Goal: Transaction & Acquisition: Purchase product/service

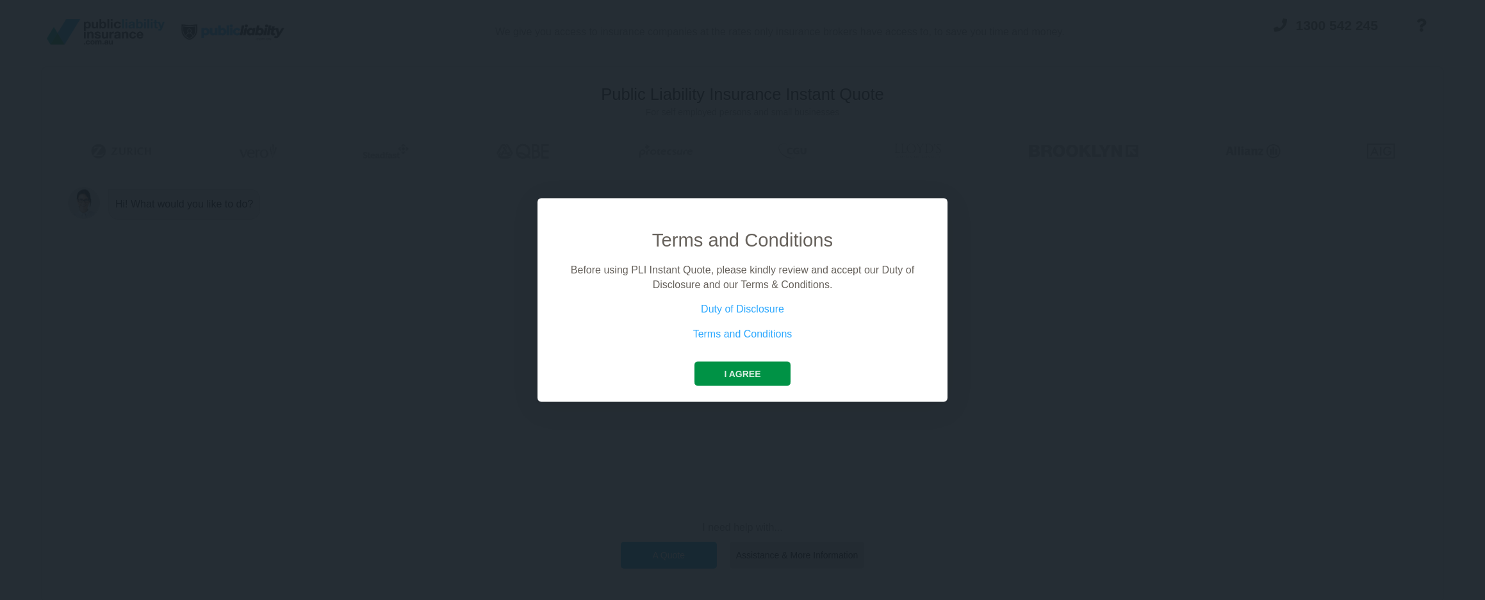
click at [757, 377] on button "I agree" at bounding box center [741, 374] width 95 height 24
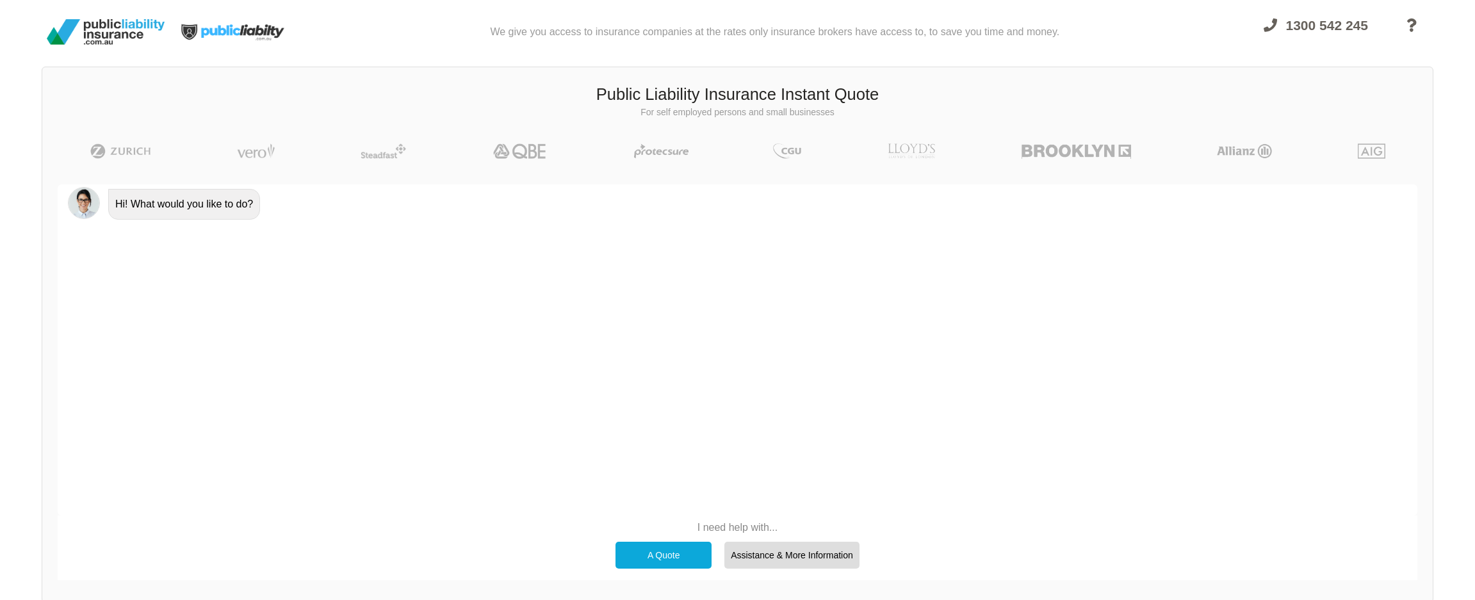
click at [680, 558] on div "A Quote" at bounding box center [664, 555] width 96 height 27
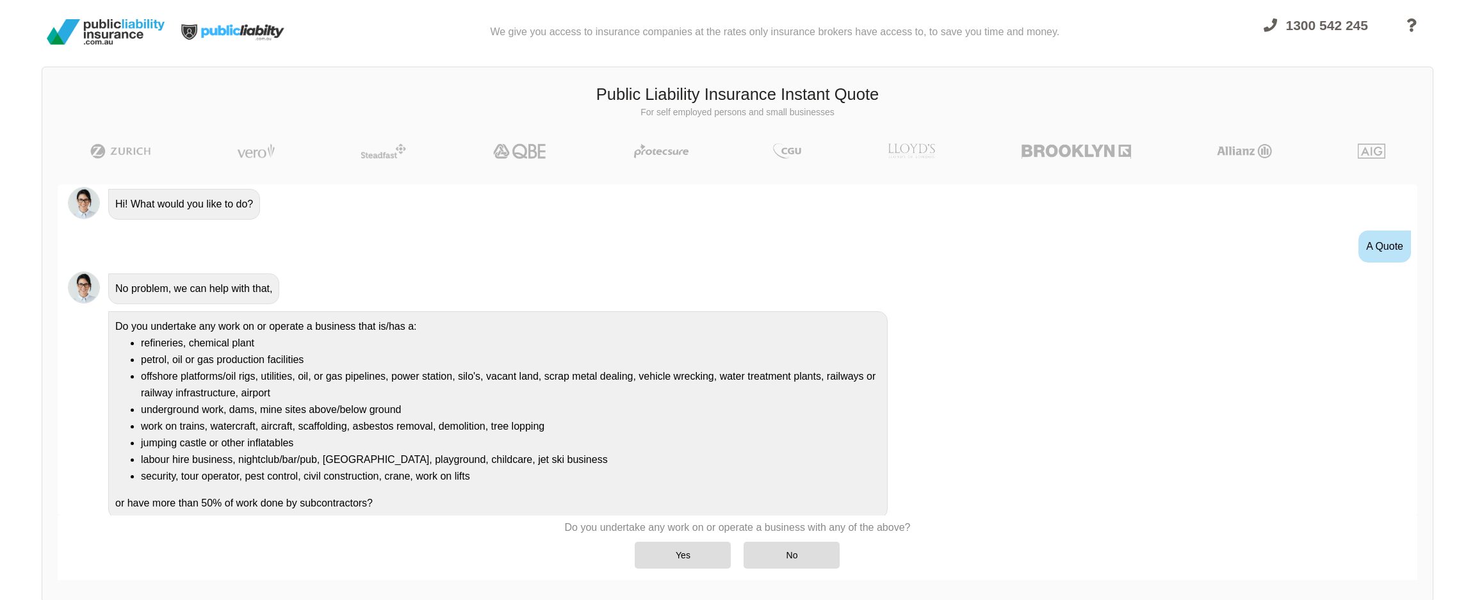
scroll to position [6, 0]
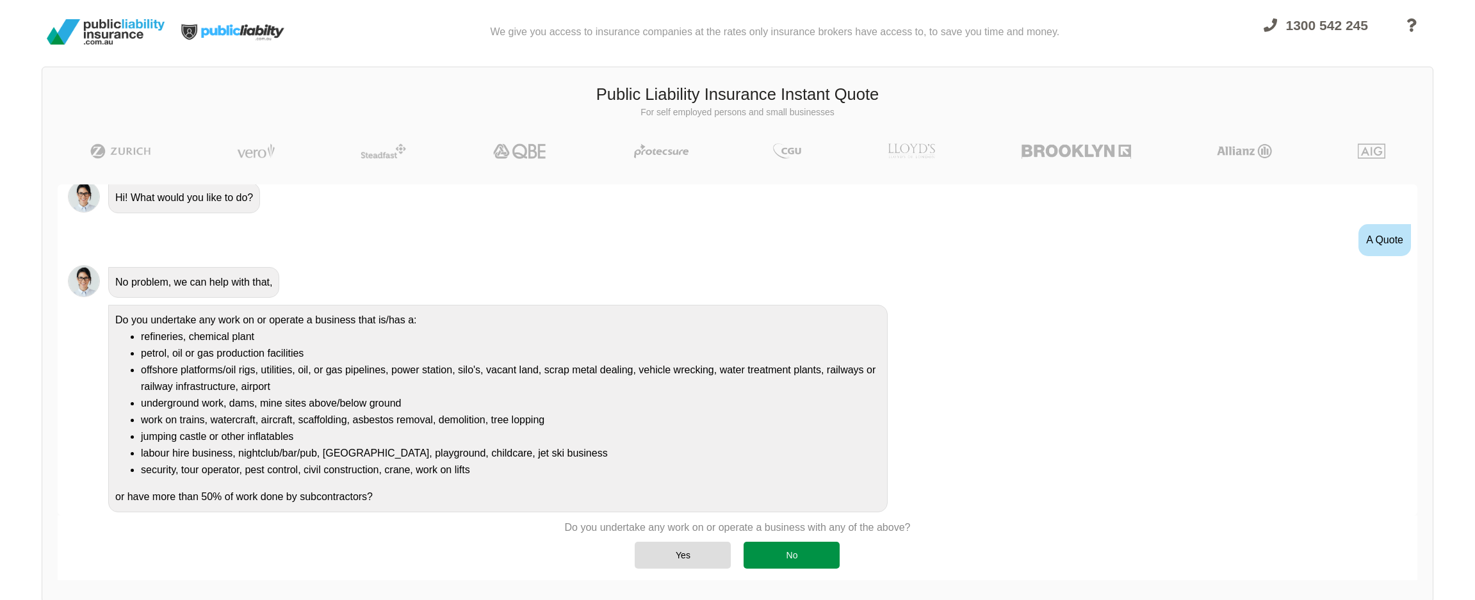
click at [824, 564] on div "No" at bounding box center [792, 555] width 96 height 27
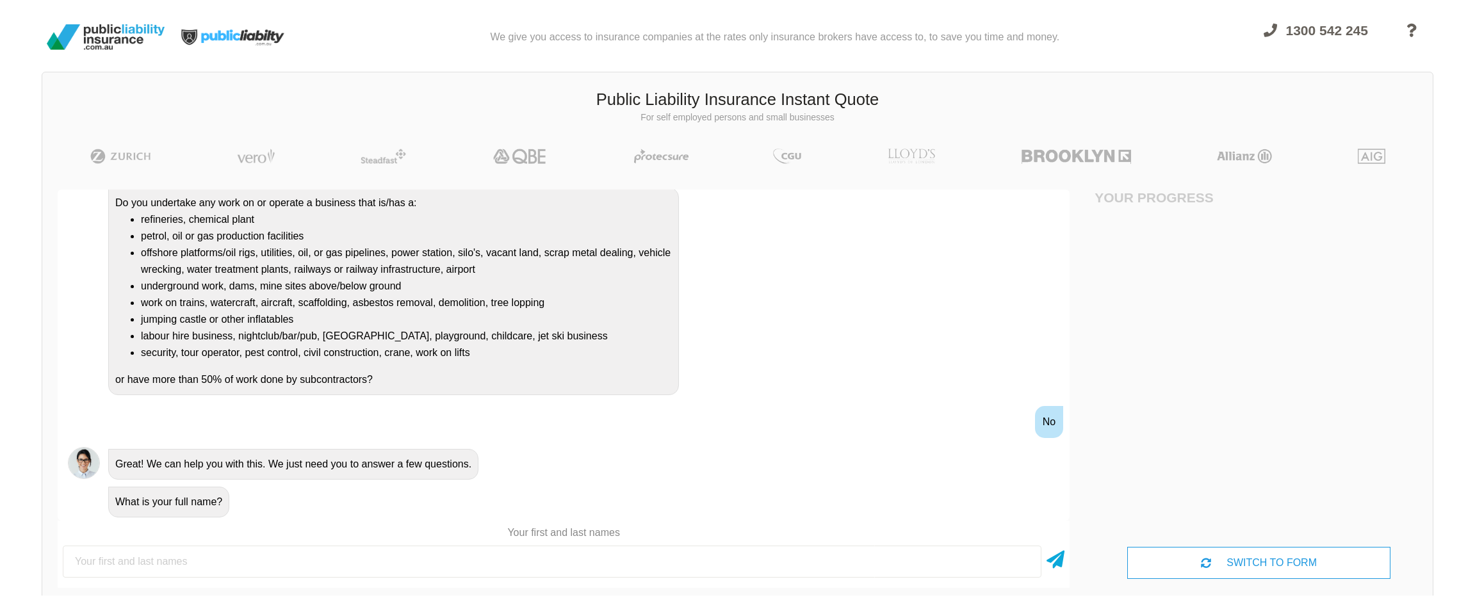
scroll to position [0, 0]
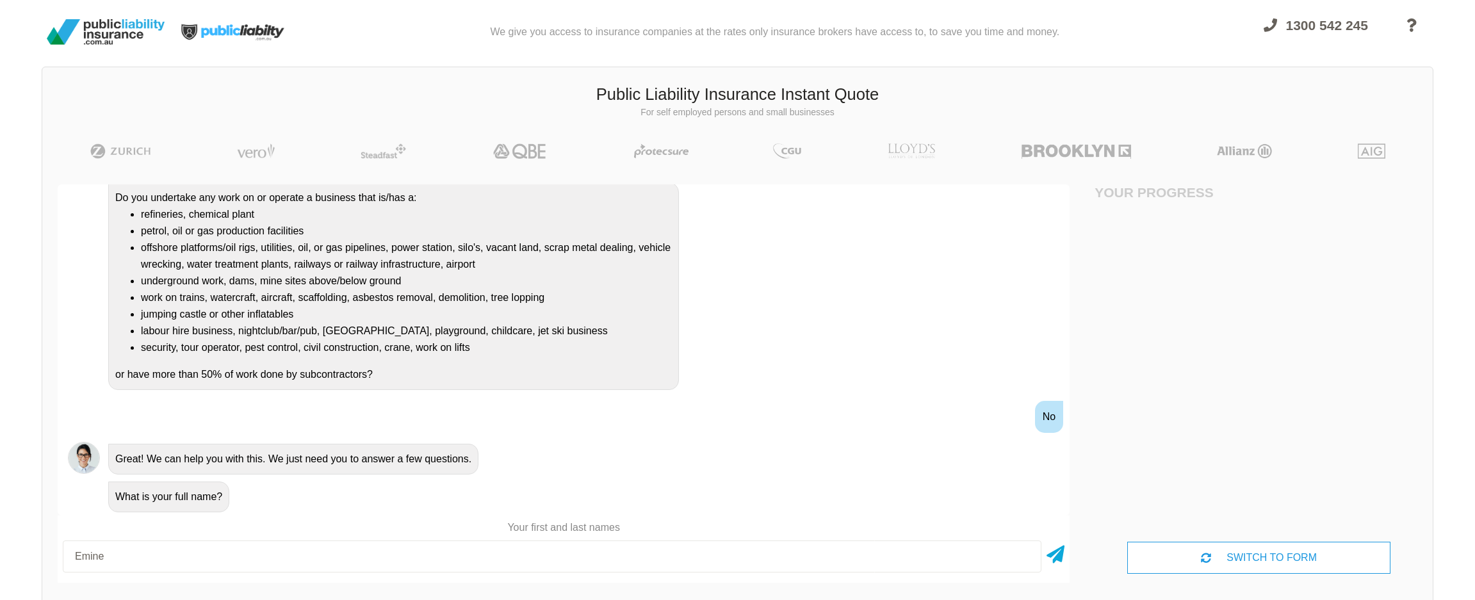
type input "[PERSON_NAME]"
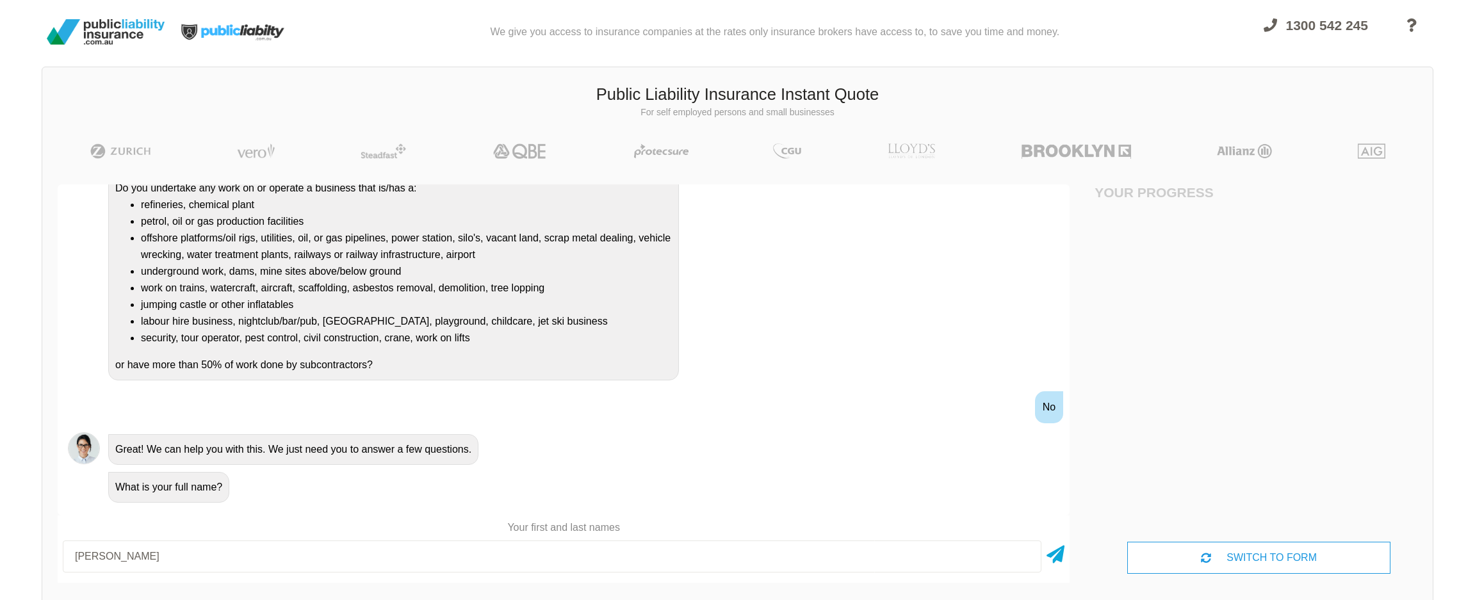
scroll to position [142, 0]
click at [1060, 557] on icon at bounding box center [1056, 552] width 18 height 23
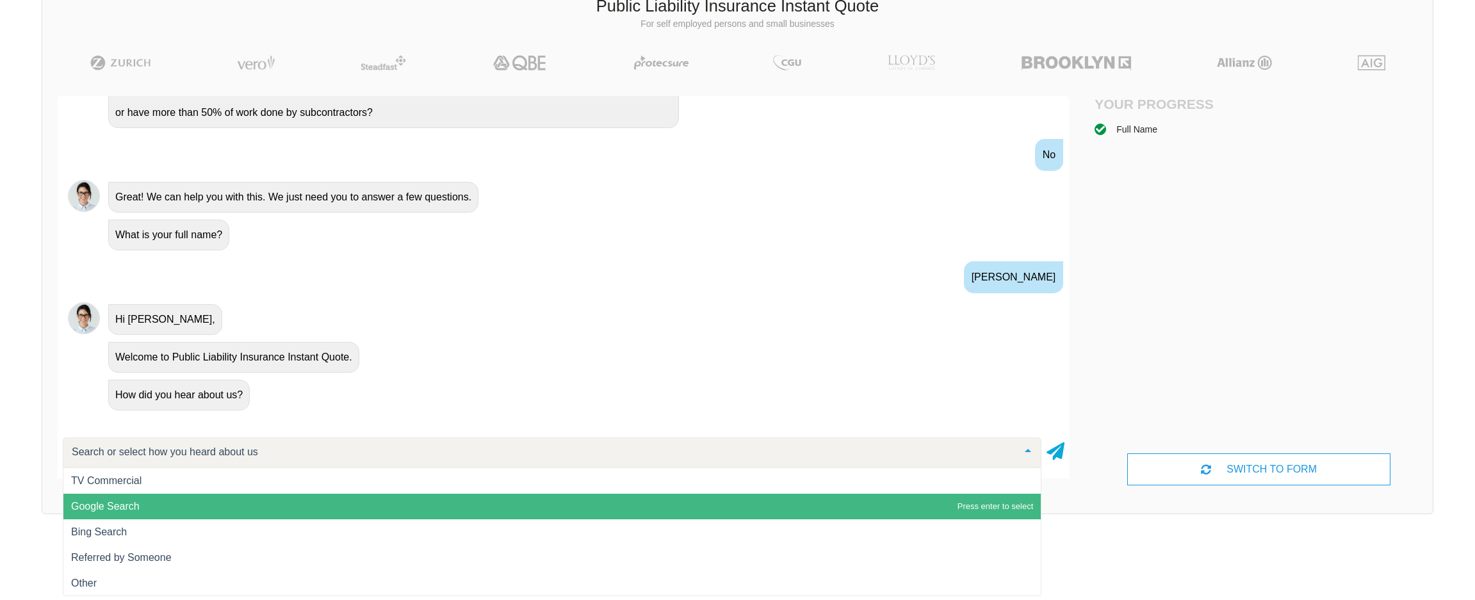
scroll to position [1, 0]
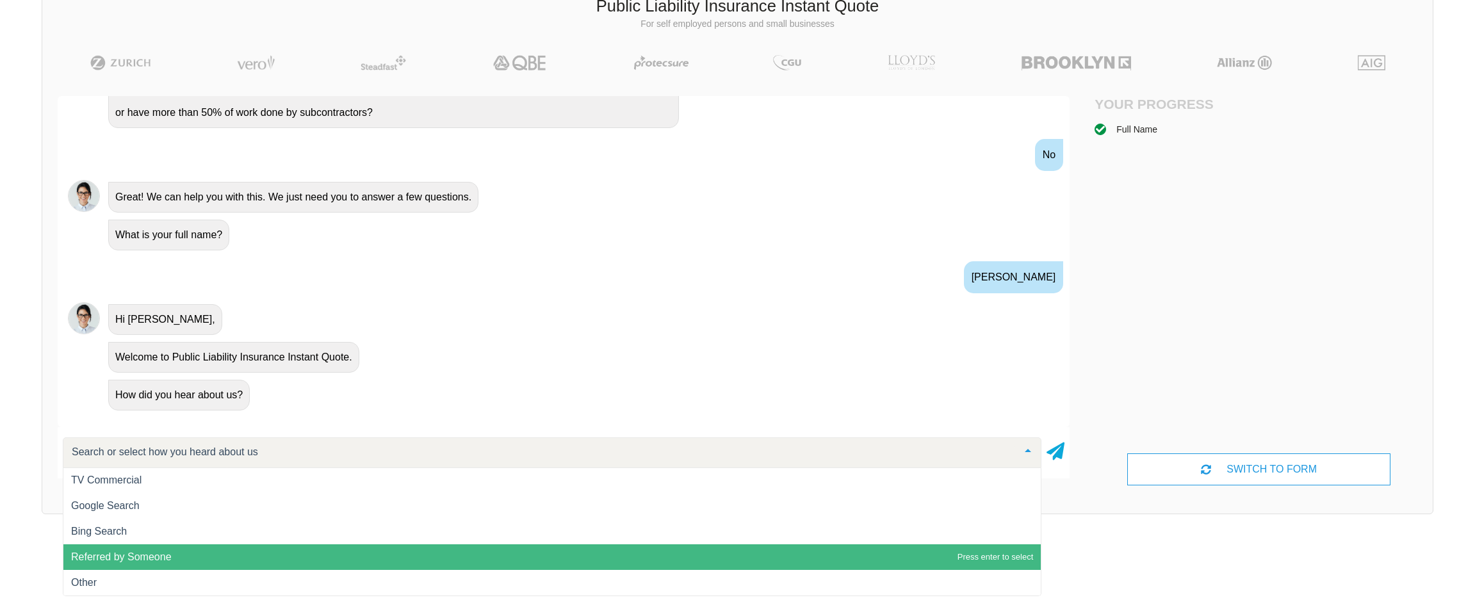
click at [210, 556] on span "Referred by Someone" at bounding box center [551, 557] width 977 height 26
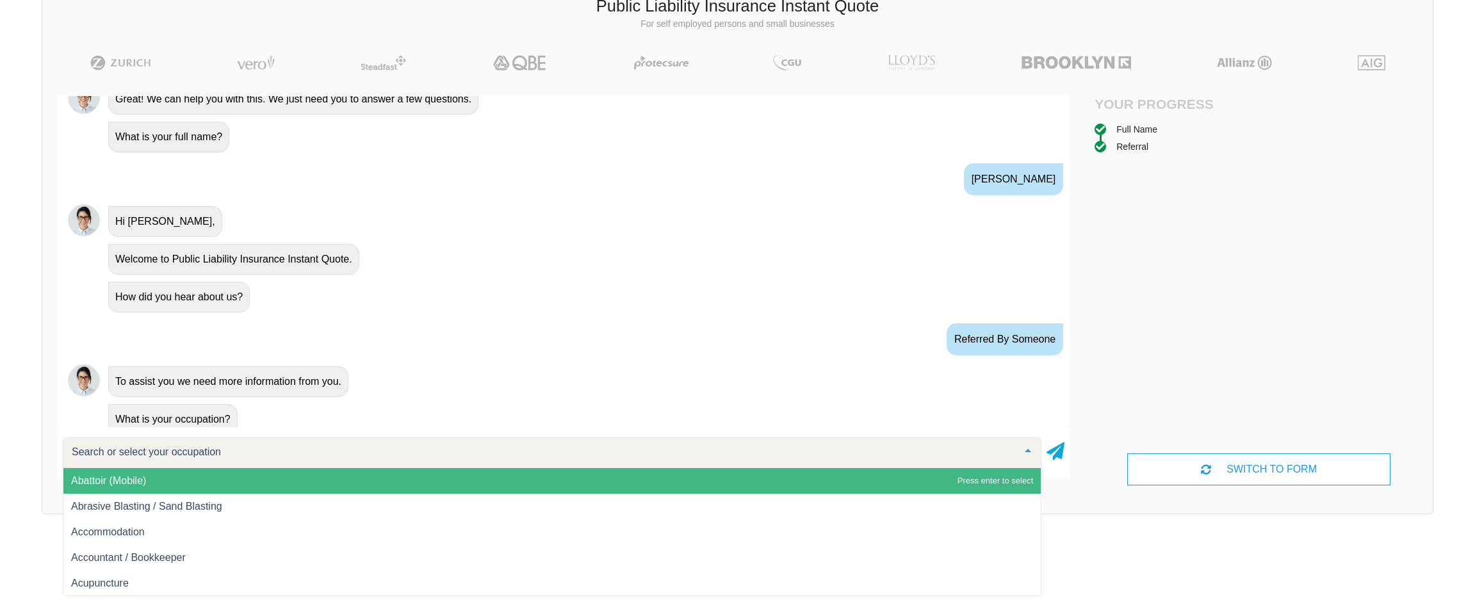
scroll to position [411, 0]
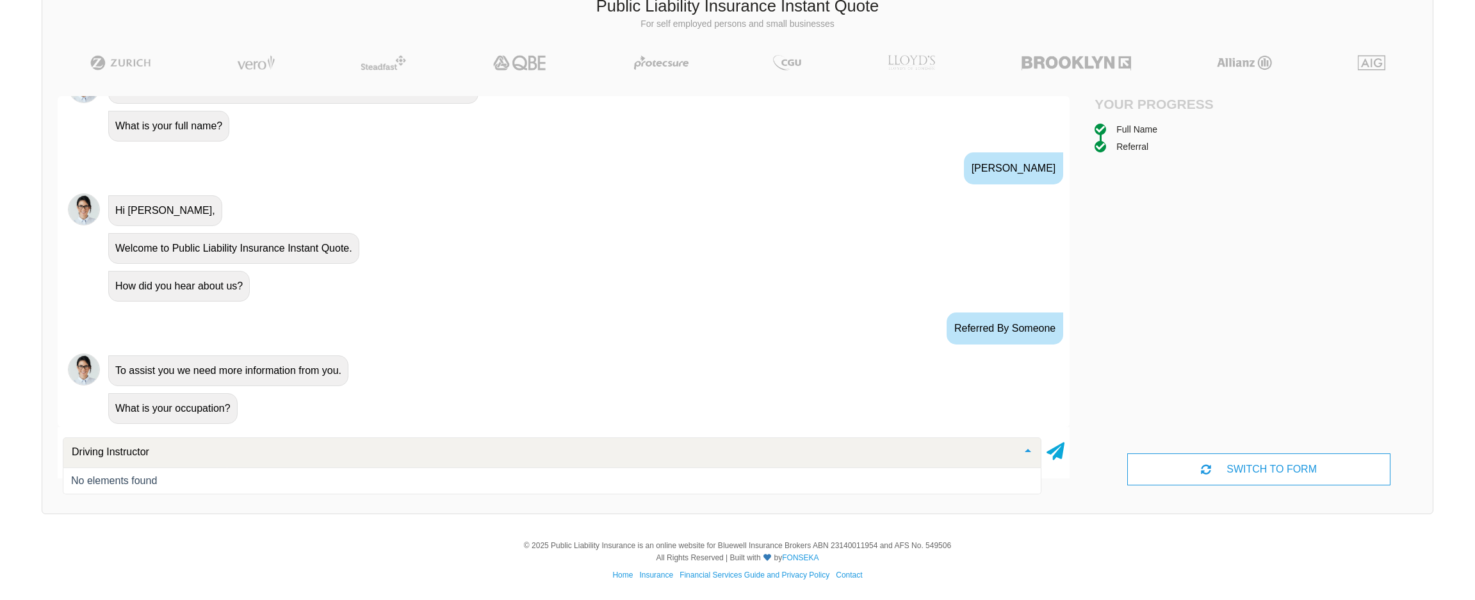
drag, startPoint x: 215, startPoint y: 454, endPoint x: -8, endPoint y: 466, distance: 222.6
click at [0, 466] on html "We give you access to insurance companies at the rates only insurance brokers h…" at bounding box center [737, 256] width 1475 height 689
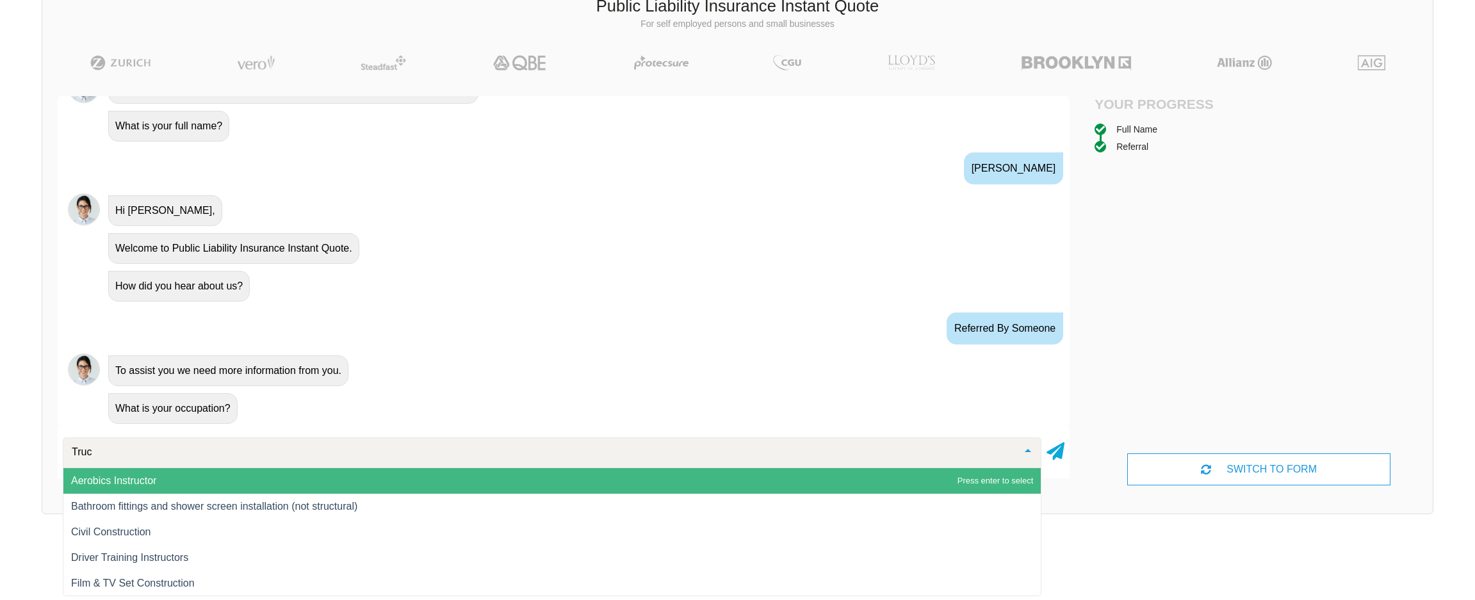
type input "Truck"
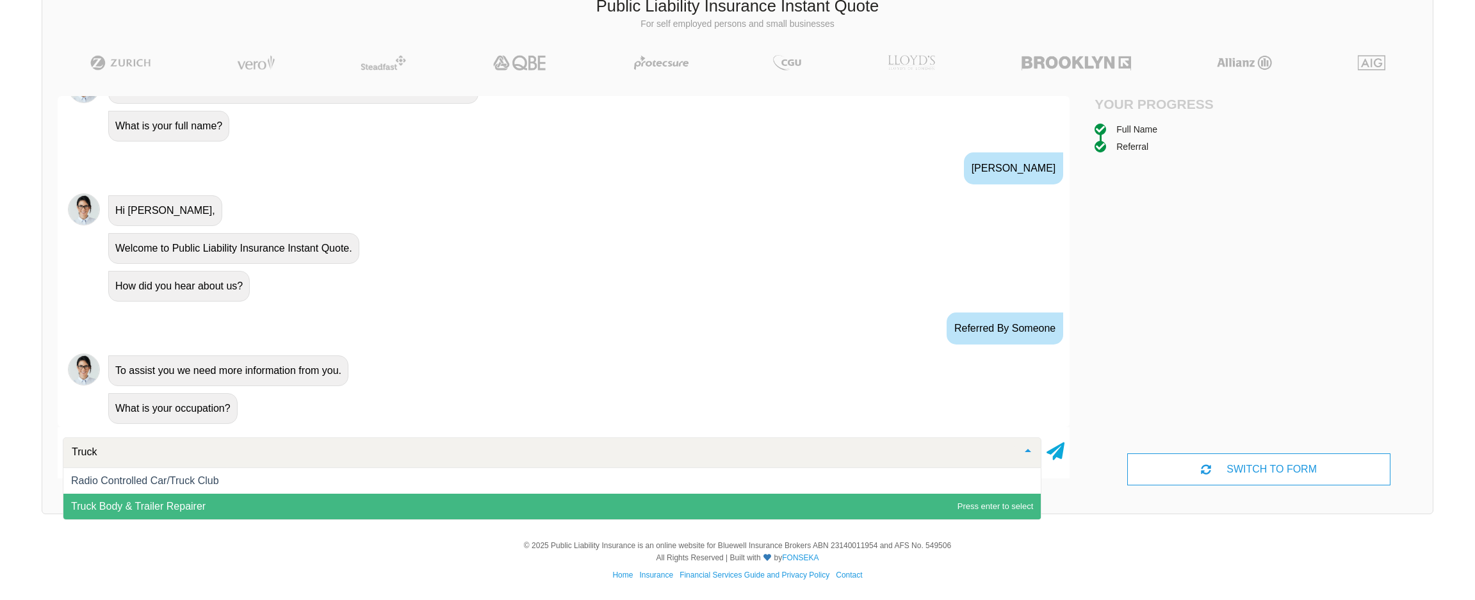
click at [96, 501] on span "Truck Body & Trailer Repairer" at bounding box center [138, 506] width 135 height 11
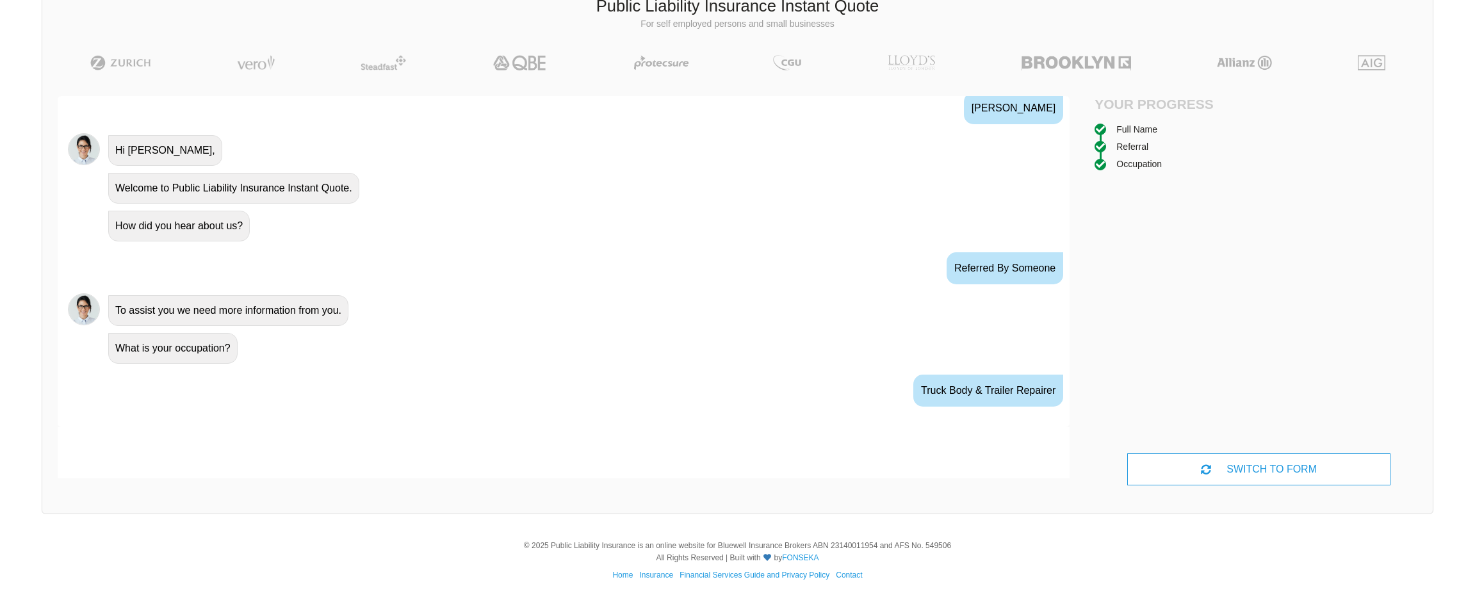
scroll to position [496, 0]
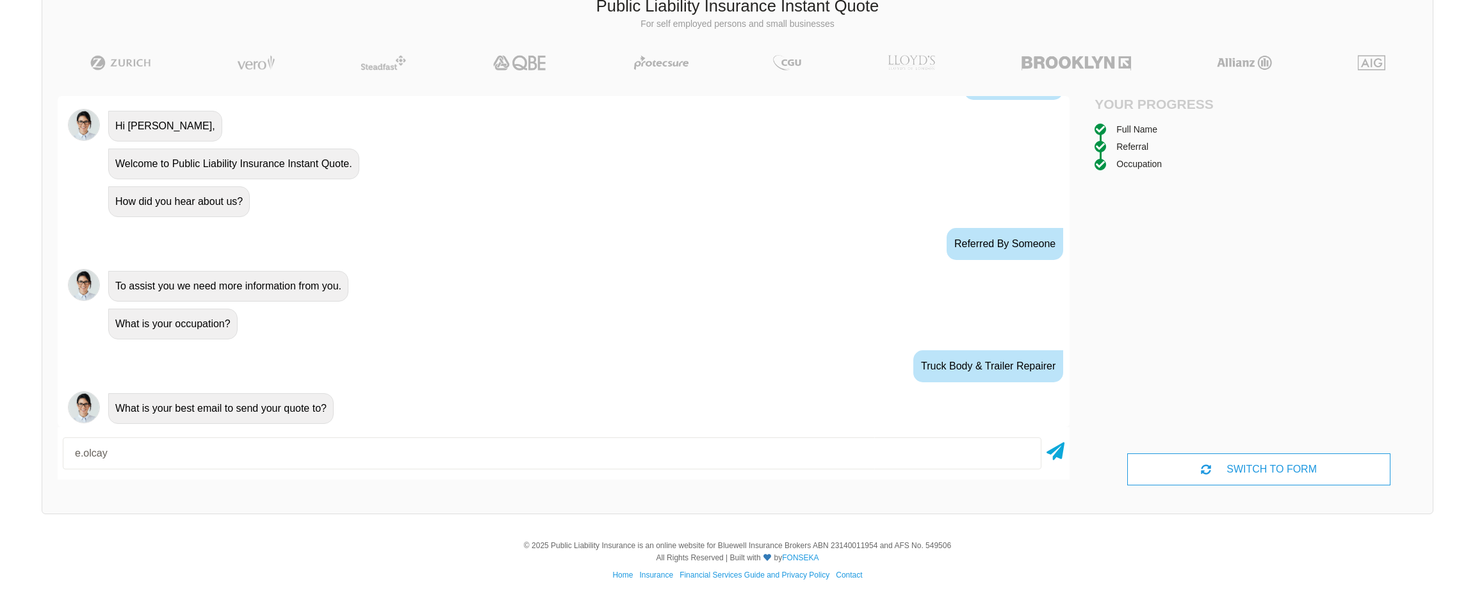
type input "[EMAIL_ADDRESS][DOMAIN_NAME]"
click at [1216, 471] on div "SWITCH TO FORM" at bounding box center [1258, 470] width 263 height 32
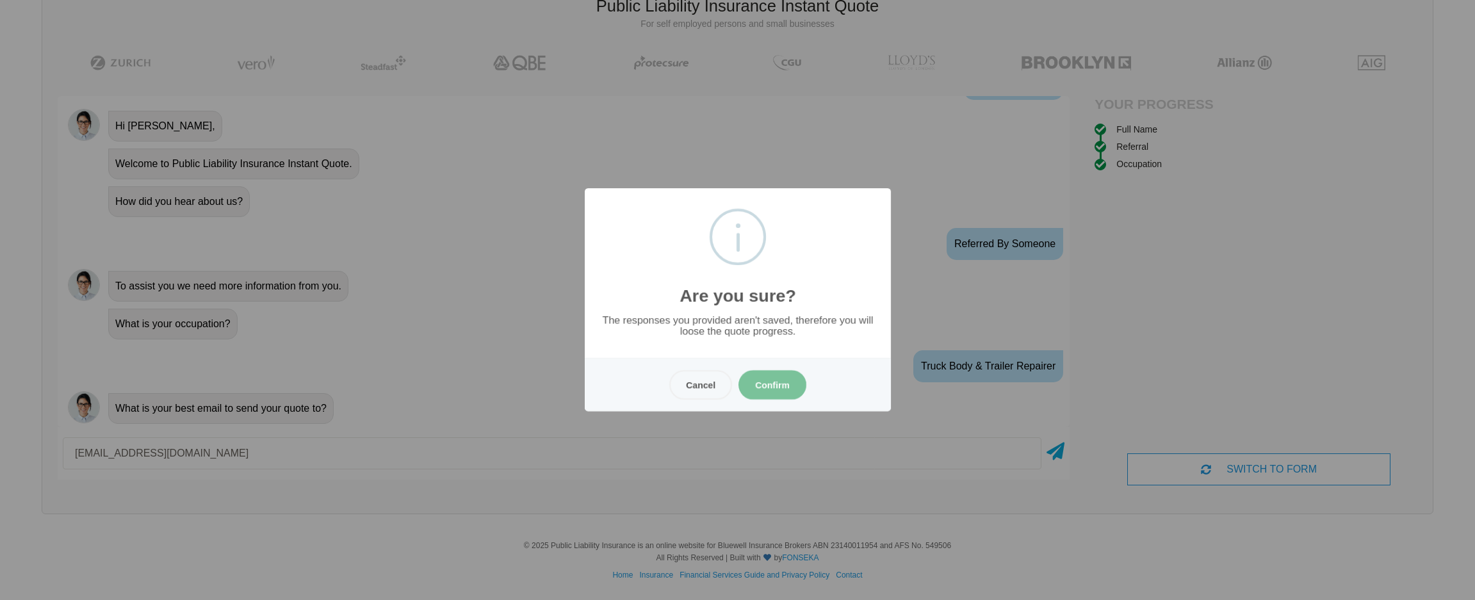
click at [787, 394] on button "Confirm" at bounding box center [773, 384] width 68 height 29
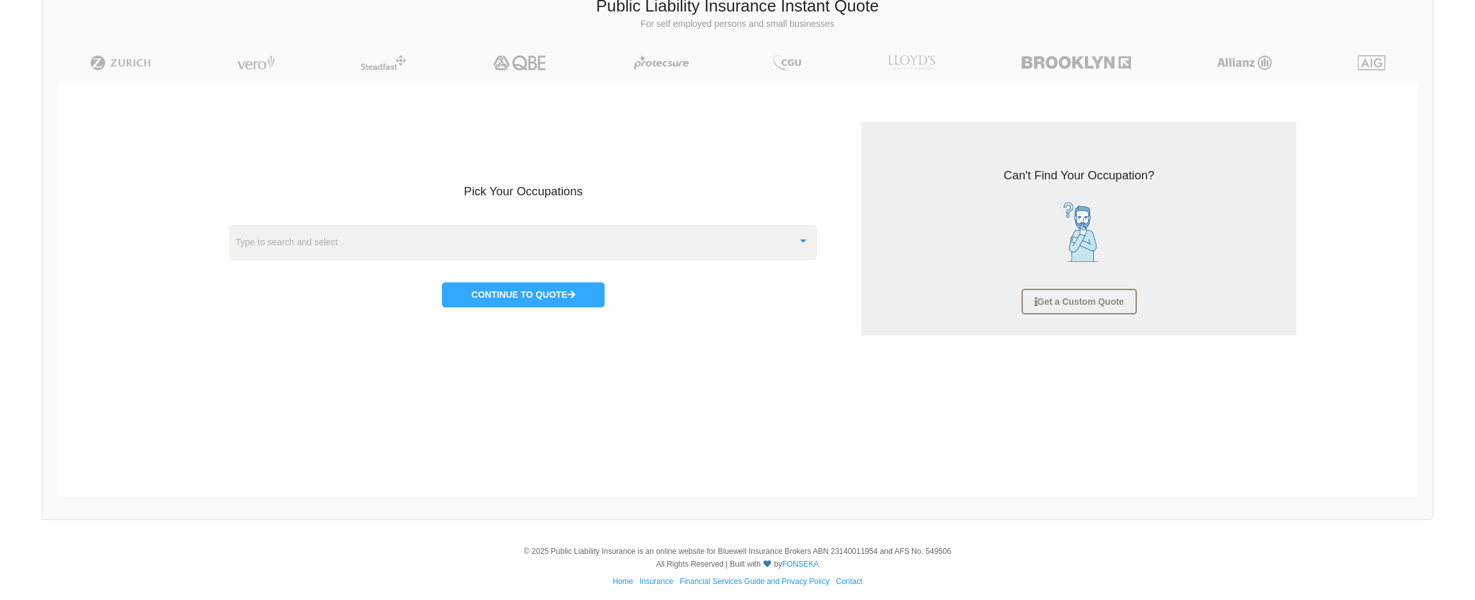
scroll to position [32, 0]
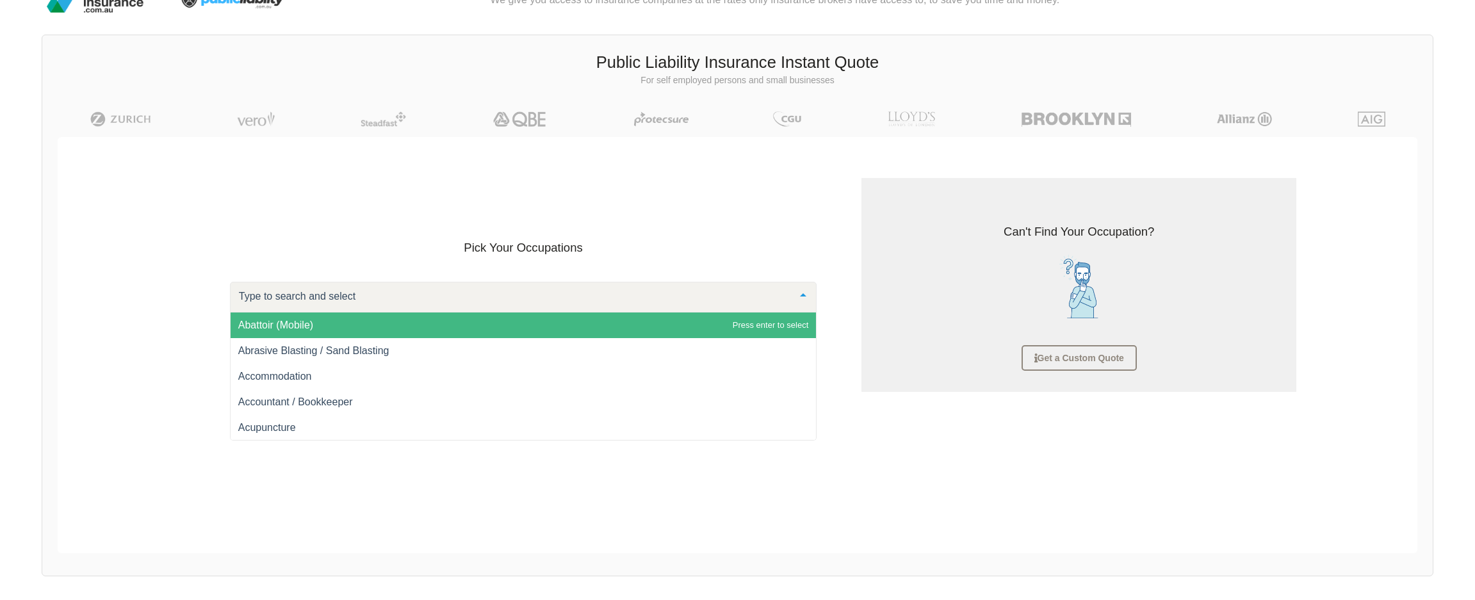
click at [400, 302] on div at bounding box center [523, 297] width 587 height 31
type input "Truck"
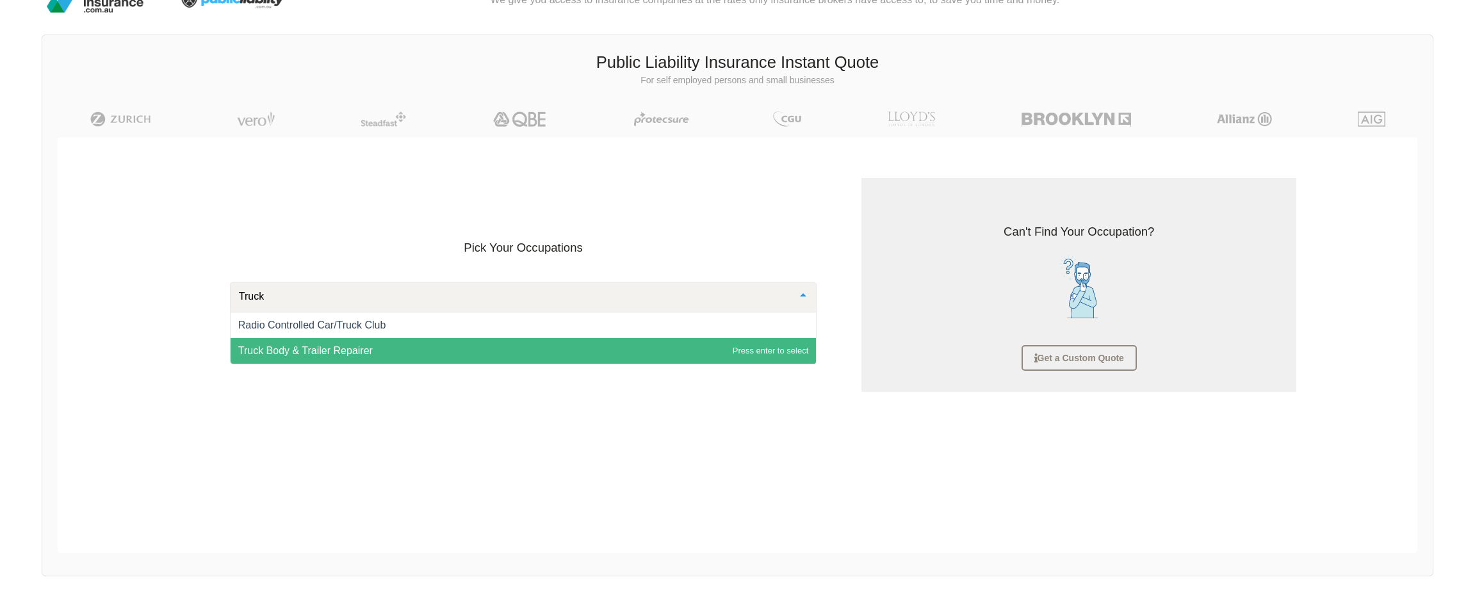
click at [346, 342] on span "Truck Body & Trailer Repairer" at bounding box center [524, 351] width 586 height 26
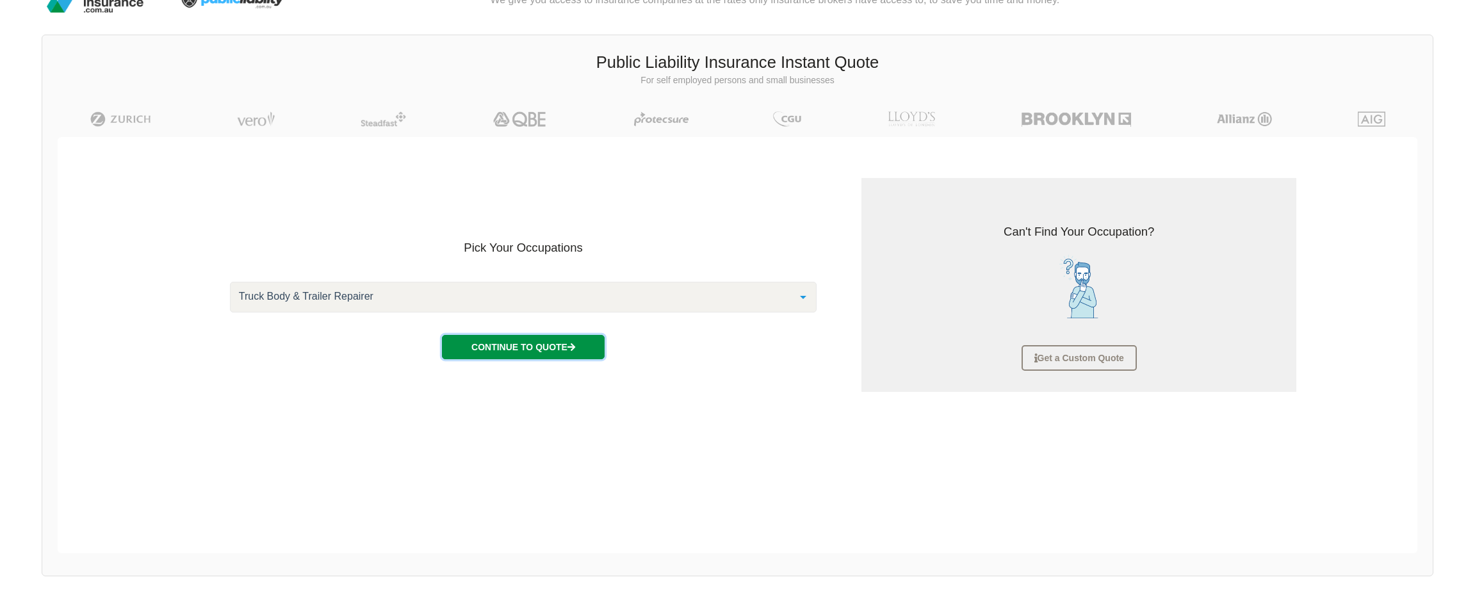
click at [489, 340] on button "Continue to Quote" at bounding box center [523, 347] width 163 height 24
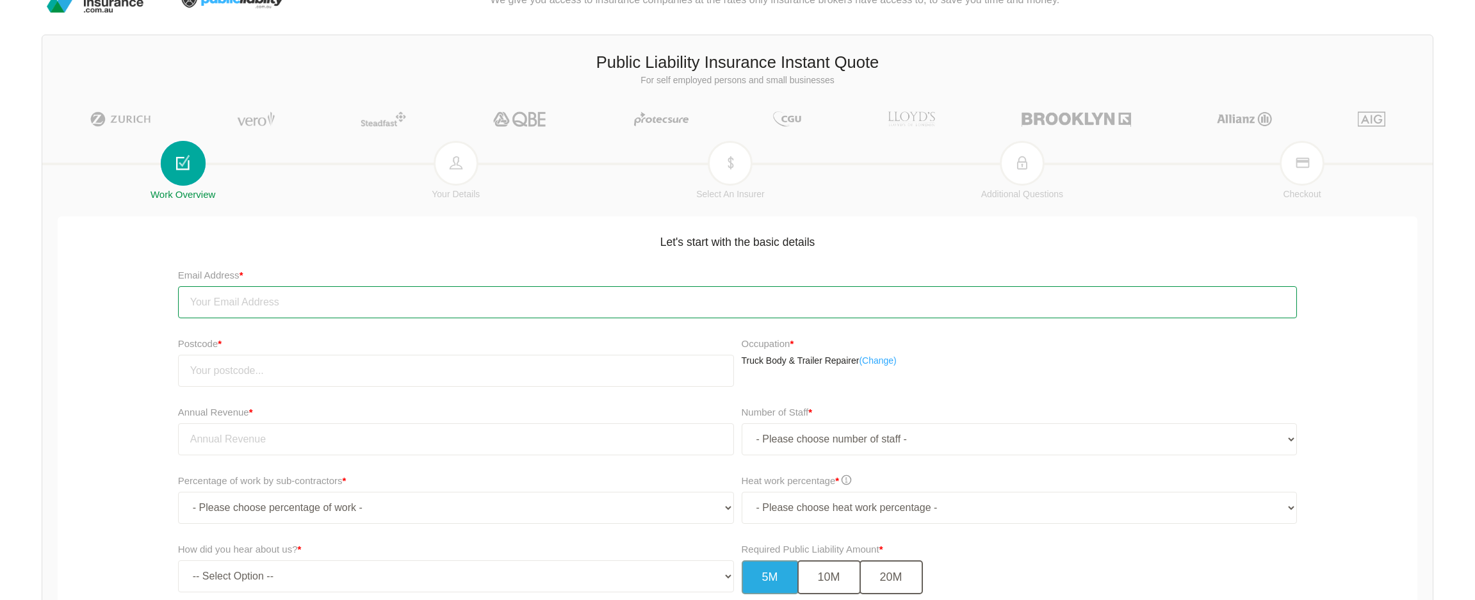
click at [264, 299] on input "email" at bounding box center [738, 302] width 1120 height 32
type input "[EMAIL_ADDRESS][DOMAIN_NAME]"
click at [285, 368] on input "number" at bounding box center [456, 371] width 556 height 32
type input "3064"
click at [110, 336] on div "Postcode * 3064 Occupation * Truck Body & Trailer Repairer ( Change)" at bounding box center [737, 366] width 1366 height 69
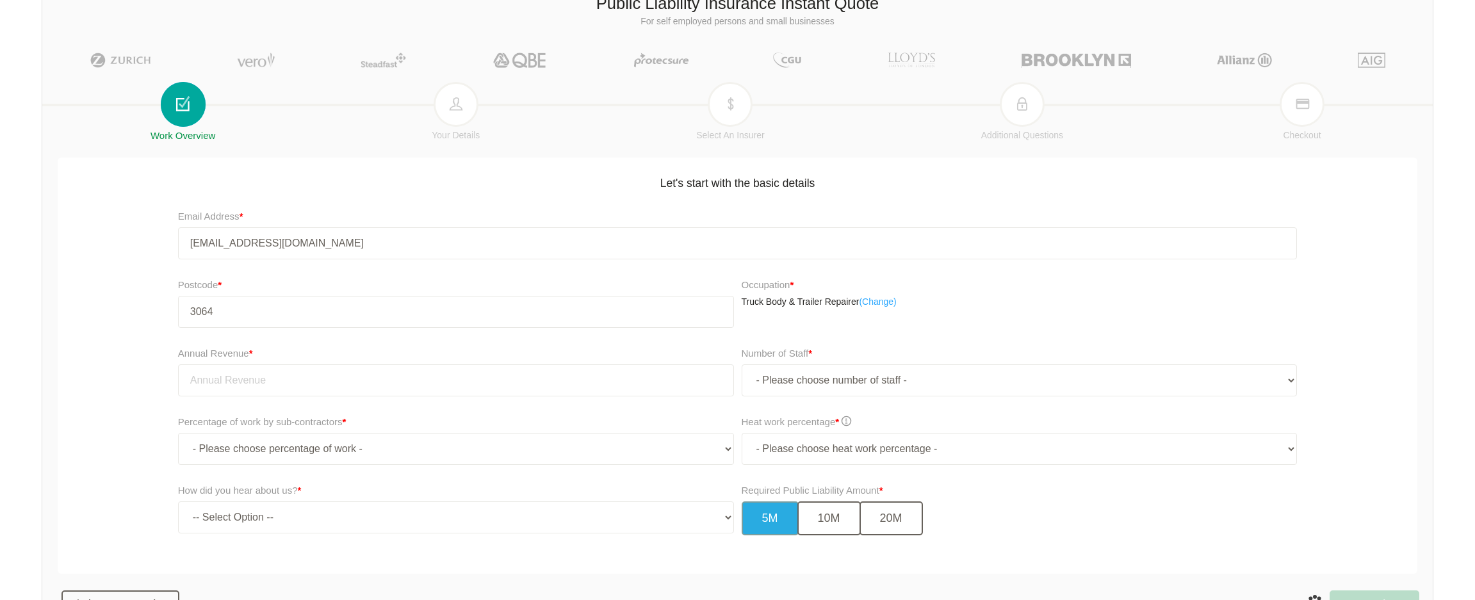
scroll to position [160, 0]
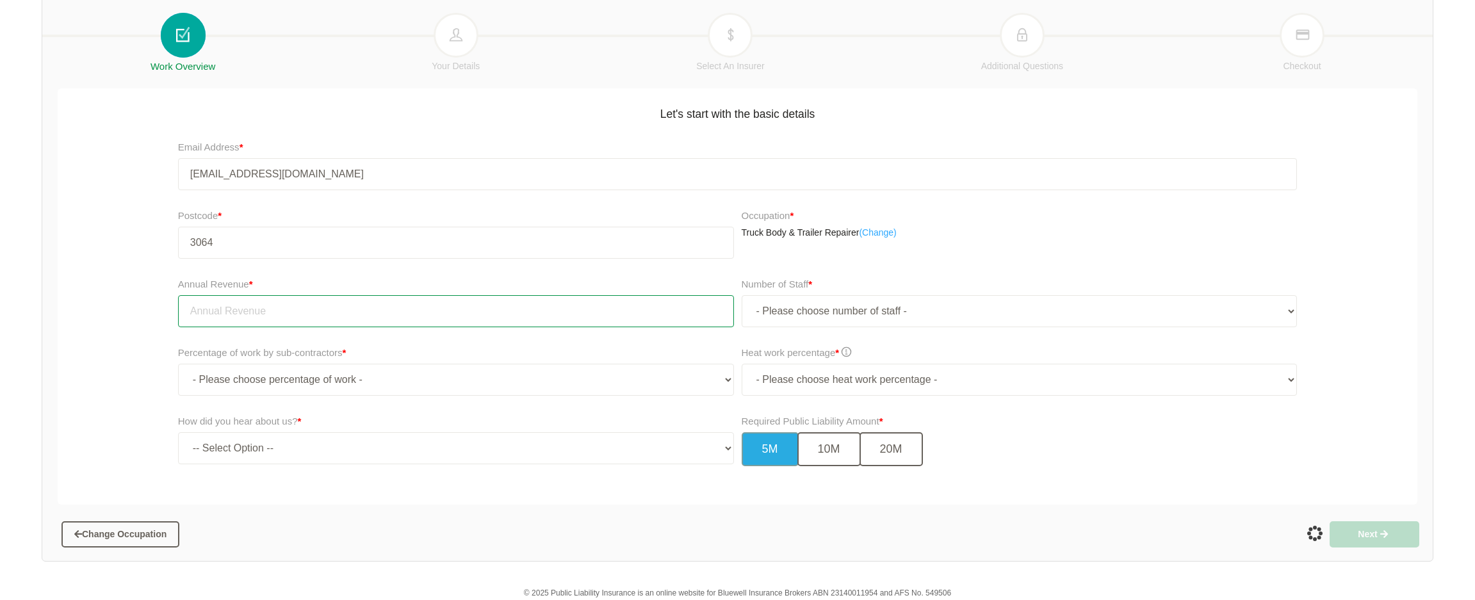
click at [307, 311] on input "tel" at bounding box center [456, 311] width 556 height 32
type input "150,000.00"
click at [104, 311] on div "Annual Revenue * 150,000.00 Number of Staff * - Please choose number of staff -…" at bounding box center [737, 307] width 1366 height 69
click at [924, 314] on select "- Please choose number of staff - 1 2 3 4 5 6 7 8 9 10 11+" at bounding box center [1020, 311] width 556 height 32
select select "1"
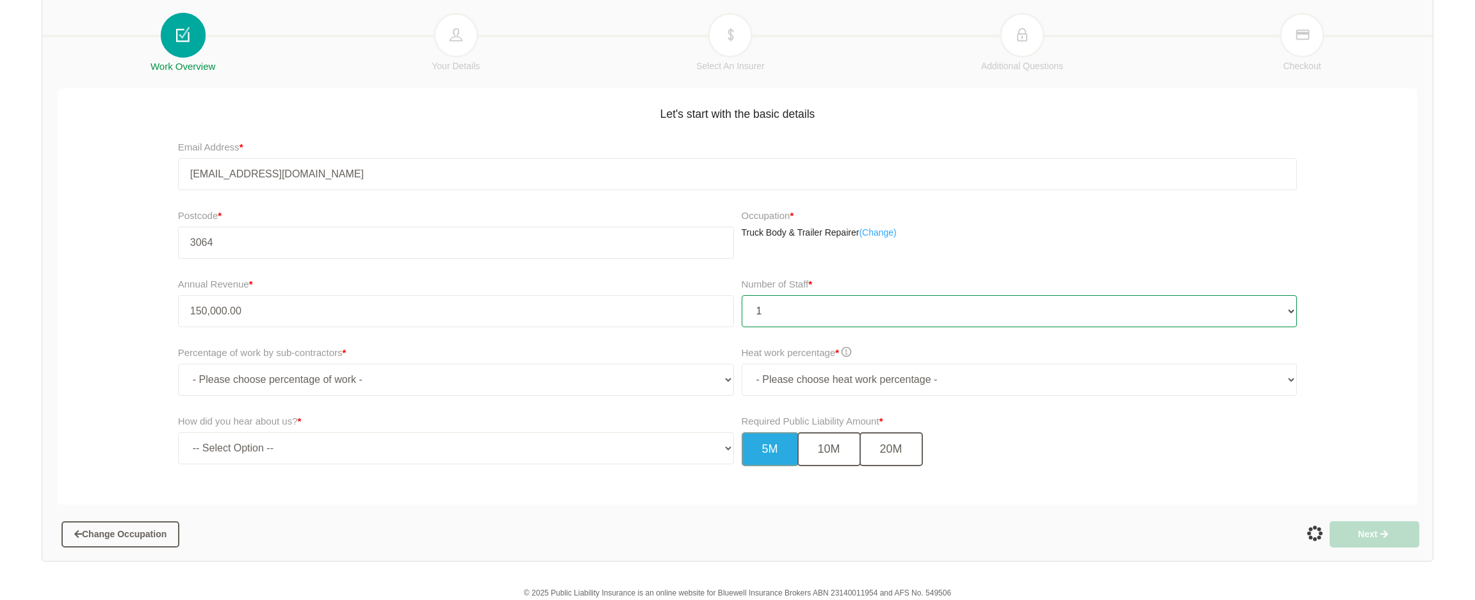
click at [742, 295] on select "- Please choose number of staff - 1 2 3 4 5 6 7 8 9 10 11+" at bounding box center [1020, 311] width 556 height 32
click at [354, 379] on select "- Please choose percentage of work - 0% 0 to 9.99% 10% to 19.99% 20% to 29.99% …" at bounding box center [456, 380] width 556 height 32
select select "0"
click at [178, 364] on select "- Please choose percentage of work - 0% 0 to 9.99% 10% to 19.99% 20% to 29.99% …" at bounding box center [456, 380] width 556 height 32
click at [856, 375] on select "- Please choose heat work percentage - 0% 0 to 5% Above 5%" at bounding box center [1020, 380] width 556 height 32
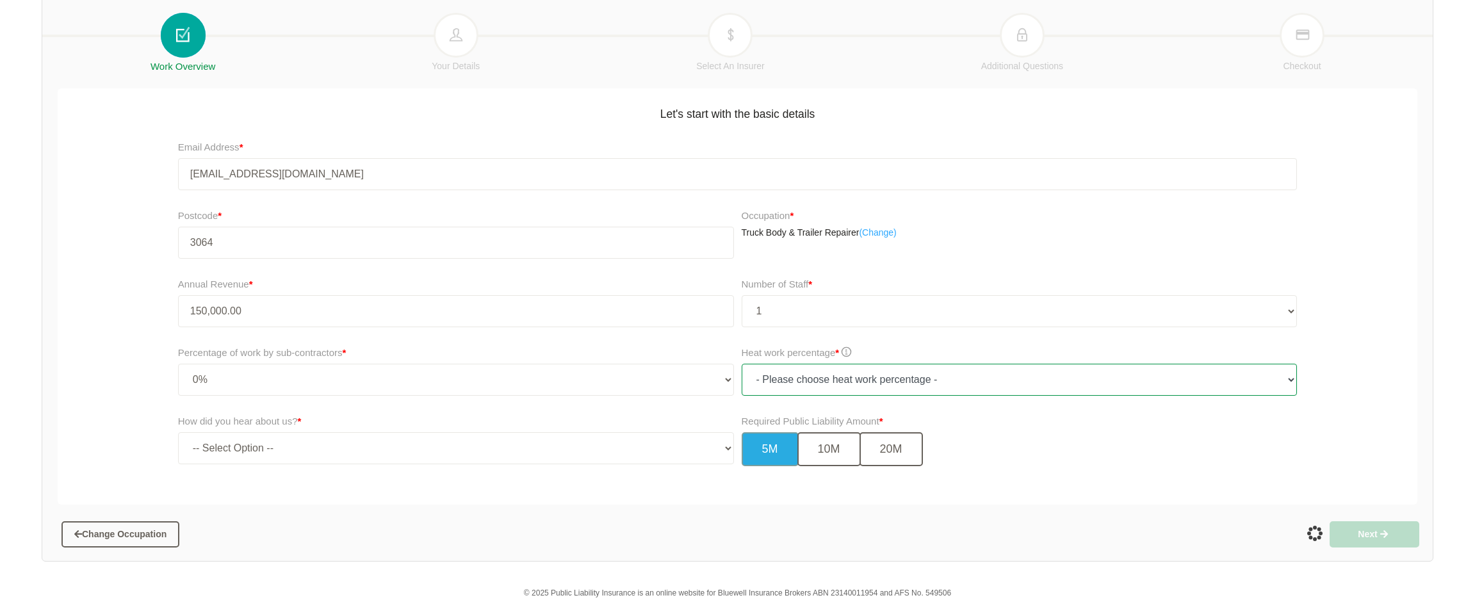
select select "0"
click at [742, 364] on select "- Please choose heat work percentage - 0% 0 to 5% Above 5%" at bounding box center [1020, 380] width 556 height 32
click at [328, 443] on select "-- Select Option -- TV Commercial Google Search Bing Search Referred by Someone…" at bounding box center [456, 448] width 556 height 32
select select "referred_by_someone"
click at [178, 432] on select "-- Select Option -- TV Commercial Google Search Bing Search Referred by Someone…" at bounding box center [456, 448] width 556 height 32
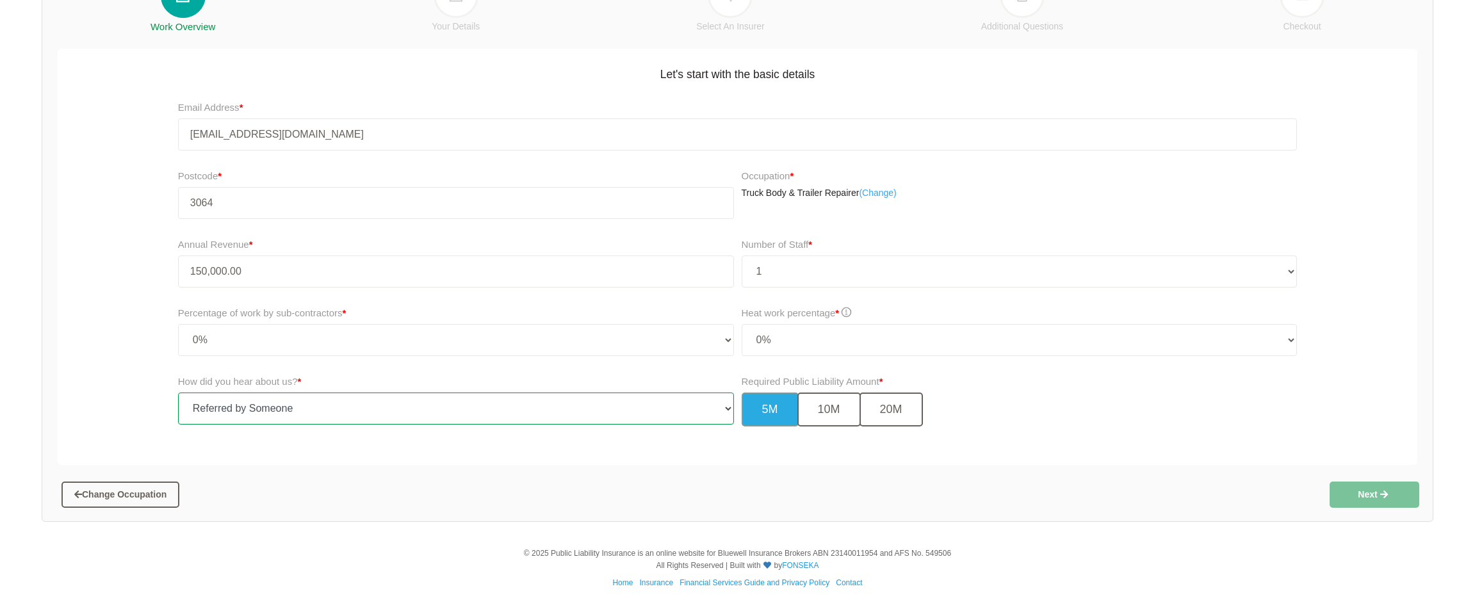
scroll to position [207, 0]
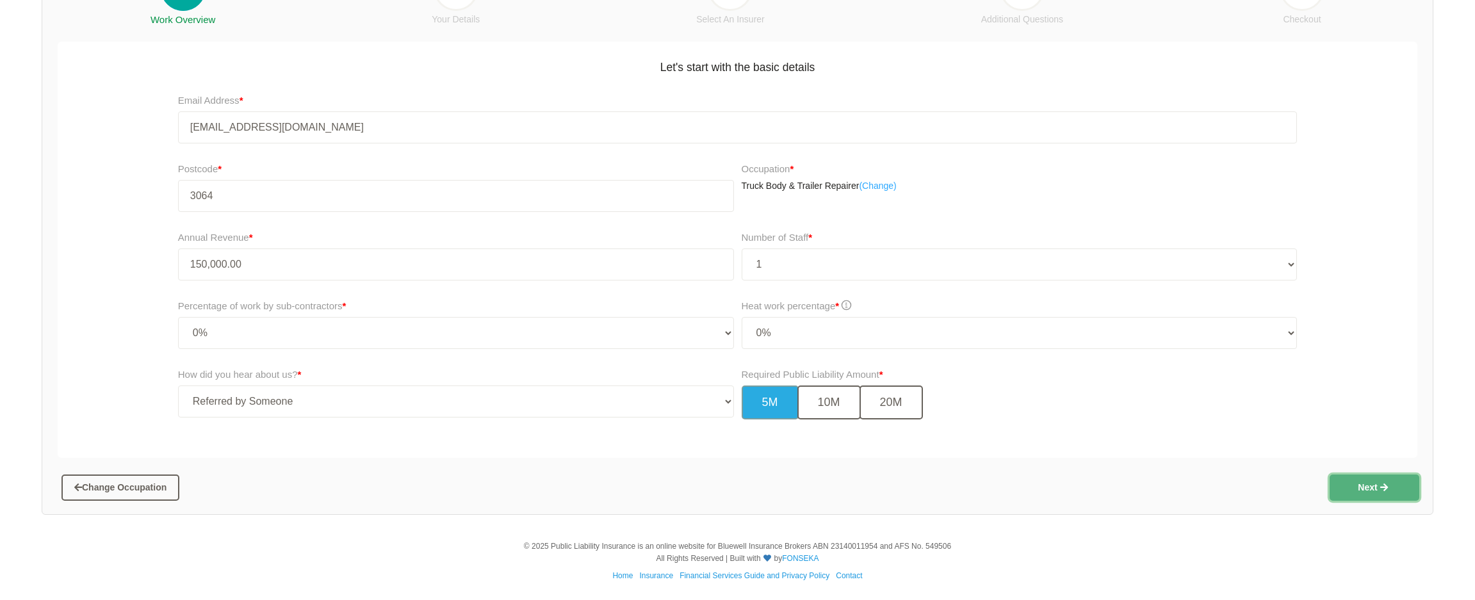
click at [1363, 495] on button "Next" at bounding box center [1375, 488] width 90 height 26
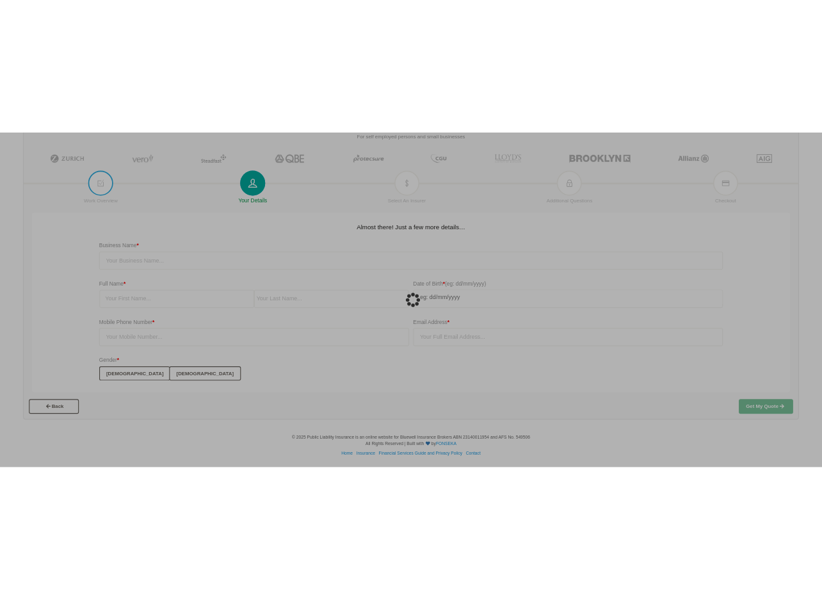
scroll to position [32, 0]
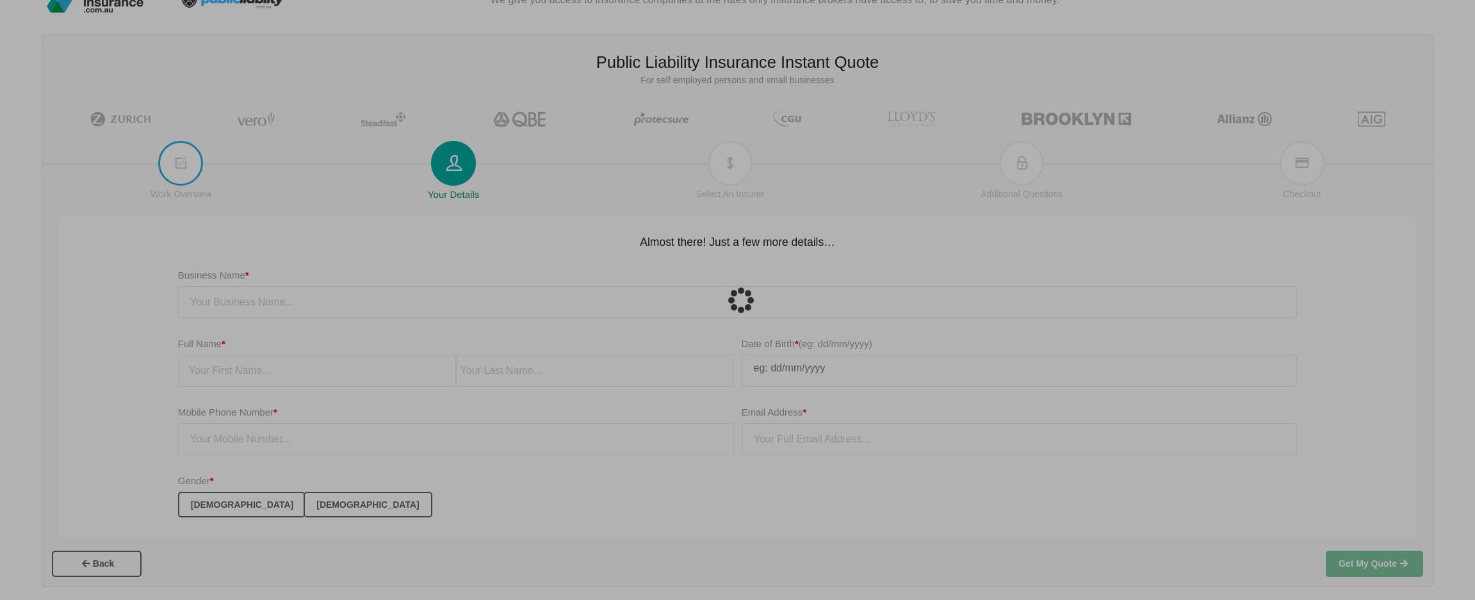
type input "[EMAIL_ADDRESS][DOMAIN_NAME]"
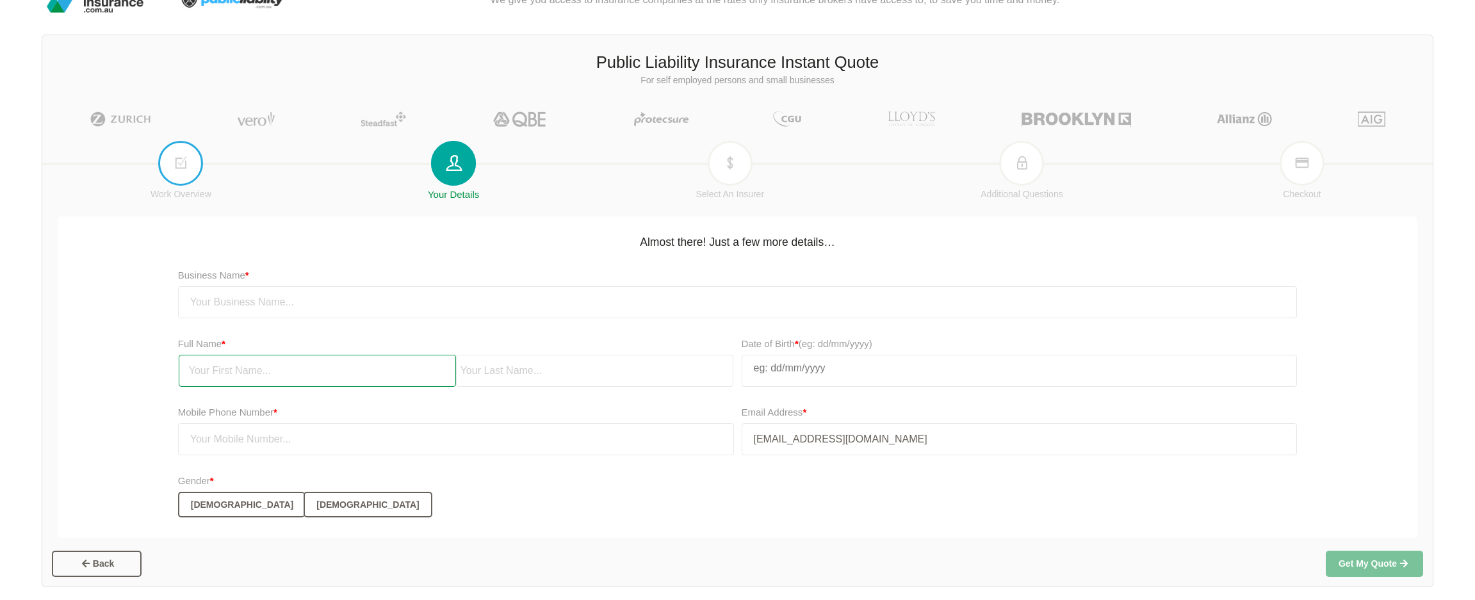
click at [322, 377] on input "text" at bounding box center [317, 371] width 277 height 32
type input "Emine"
select select "7"
select select "2007"
click at [430, 439] on input "text" at bounding box center [456, 439] width 556 height 32
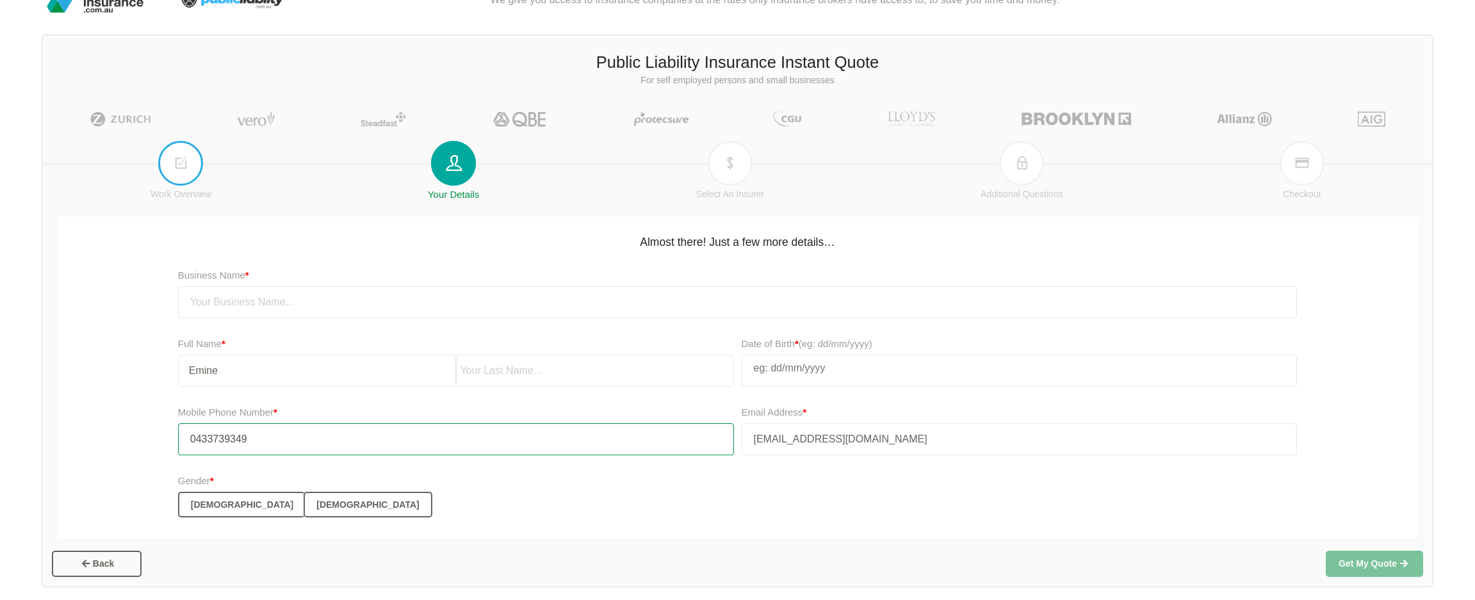
type input "0433739349"
click at [517, 369] on input "text" at bounding box center [594, 371] width 277 height 32
type input "Olcay"
click at [44, 313] on form "Public Liability Insurance Instant Quote For self employed persons and small bu…" at bounding box center [737, 311] width 1391 height 539
click at [305, 309] on input "text" at bounding box center [738, 302] width 1120 height 32
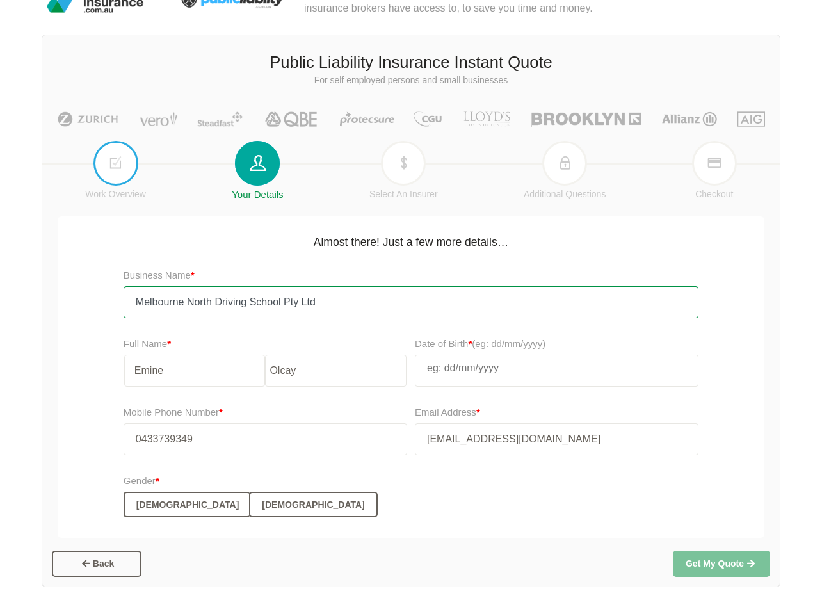
type input "Melbourne North Driving School Pty Ltd"
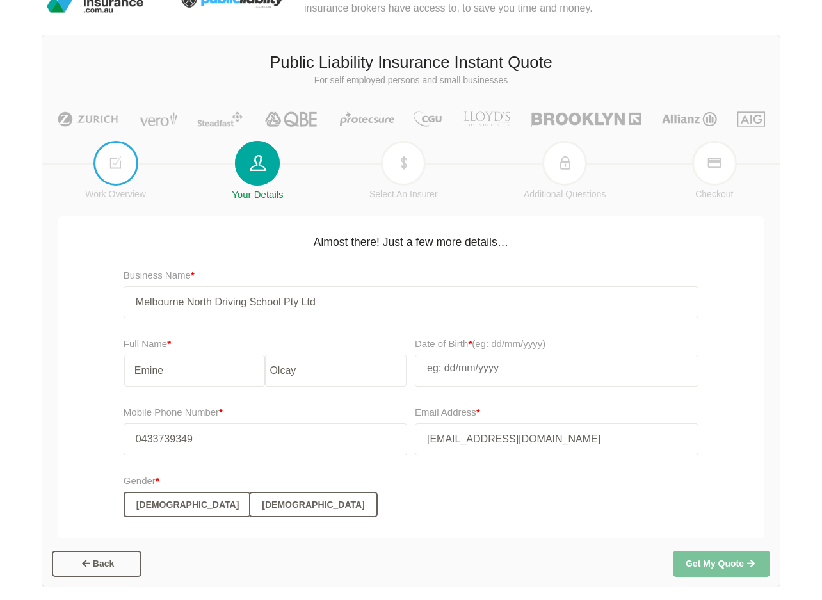
click at [77, 313] on div "Business Name * [GEOGRAPHIC_DATA] North Driving School Pty Ltd" at bounding box center [411, 298] width 714 height 69
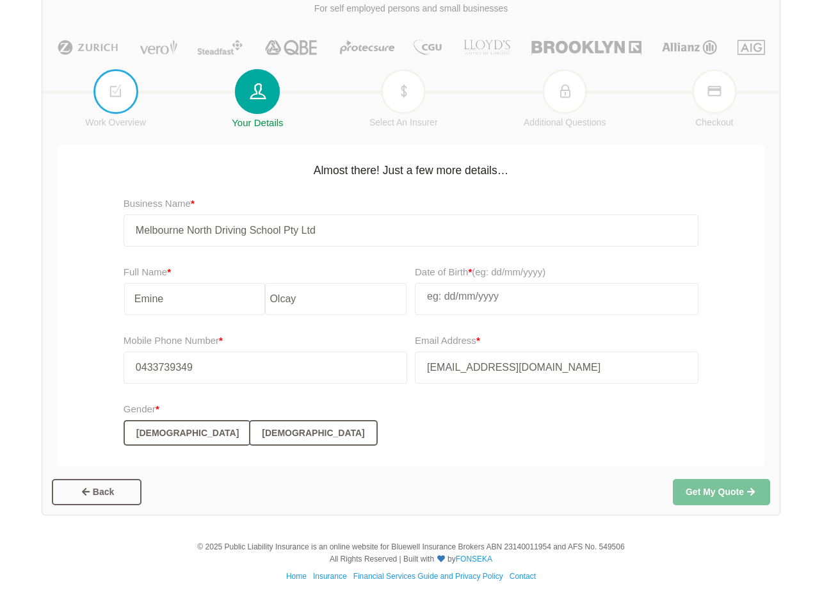
scroll to position [104, 0]
click at [249, 433] on button "[DEMOGRAPHIC_DATA]" at bounding box center [313, 433] width 128 height 26
click at [478, 298] on input "text" at bounding box center [557, 296] width 282 height 26
select select "7"
select select "2007"
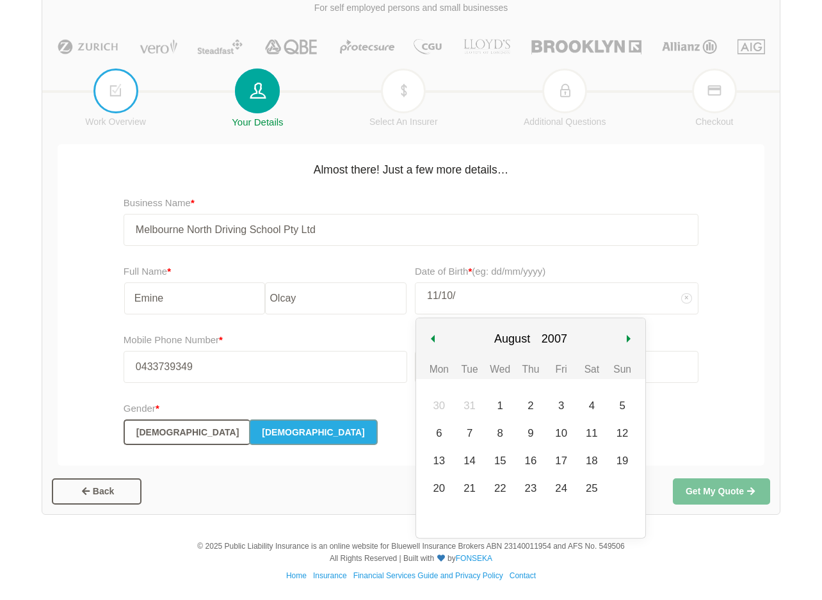
type input "11/10/1"
select select "9"
select select "1"
type input "[DATE]"
select select "19"
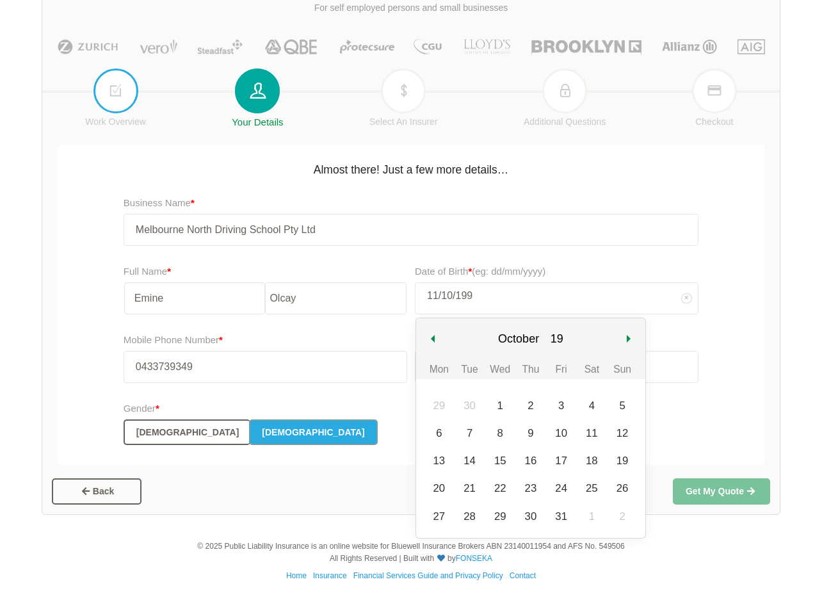
type input "[DATE]"
select select "1991"
type input "[DATE]"
click at [559, 432] on div "11" at bounding box center [562, 433] width 20 height 20
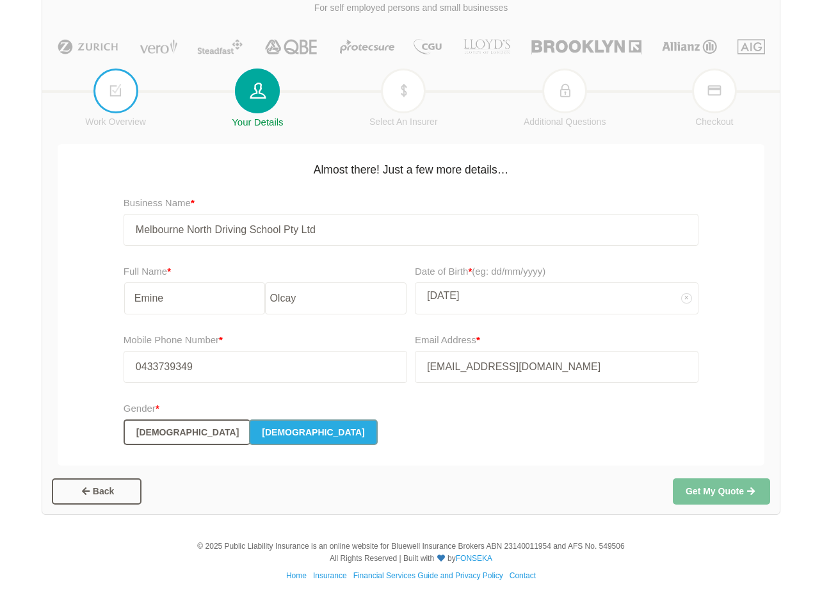
click at [775, 375] on form "Public Liability Insurance Instant Quote For self employed persons and small bu…" at bounding box center [411, 238] width 738 height 539
click at [723, 489] on button "Get My Quote" at bounding box center [721, 491] width 97 height 26
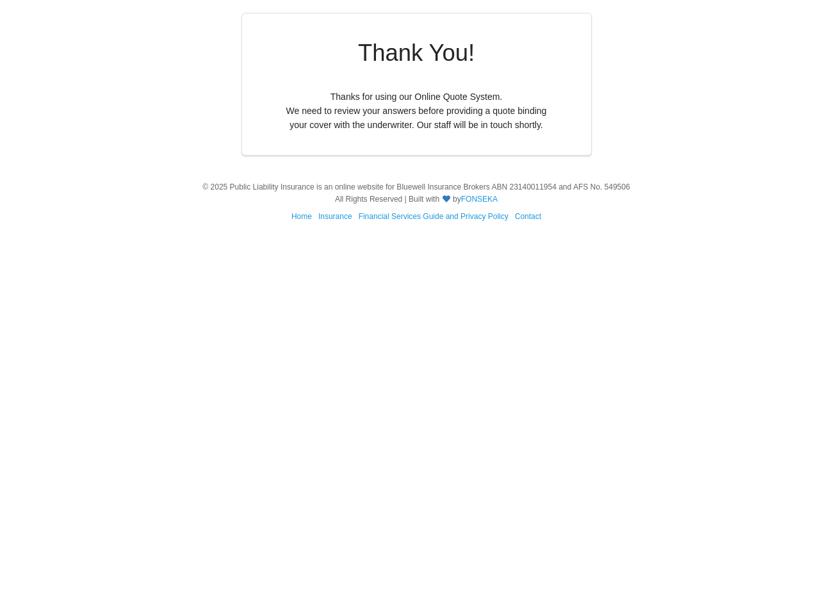
scroll to position [0, 0]
